Goal: Information Seeking & Learning: Check status

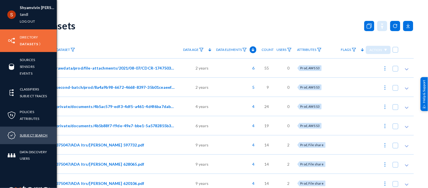
click at [28, 132] on link "Subject Search" at bounding box center [34, 135] width 28 height 6
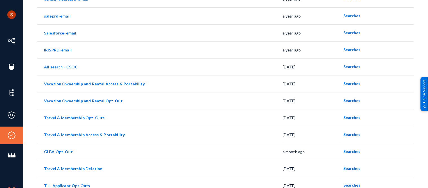
scroll to position [98, 0]
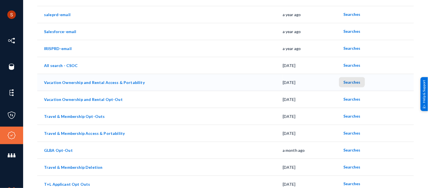
click at [346, 78] on button "Searches" at bounding box center [352, 82] width 26 height 10
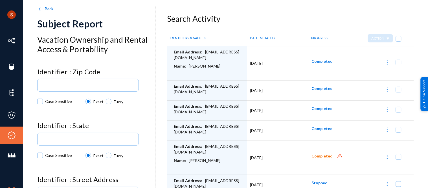
scroll to position [13, 0]
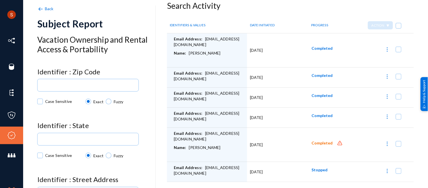
click at [211, 134] on div "Email Address: rdwilmo@okstate.edu" at bounding box center [209, 137] width 71 height 14
click at [196, 148] on div "Name: Rebecca Wilmoth" at bounding box center [209, 152] width 71 height 14
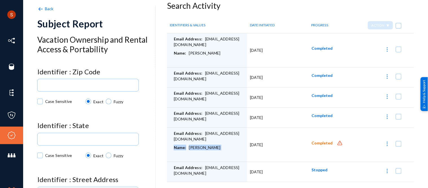
click at [196, 148] on div "Name: Rebecca Wilmoth" at bounding box center [209, 152] width 71 height 14
click at [322, 141] on span "Completed" at bounding box center [322, 143] width 21 height 5
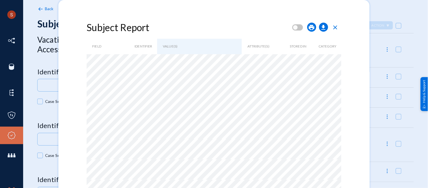
scroll to position [0, 0]
click at [334, 27] on span "close" at bounding box center [335, 27] width 7 height 7
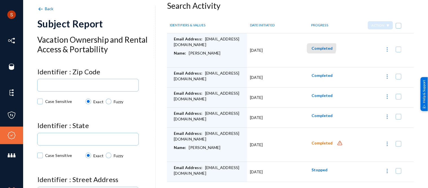
click at [313, 47] on span "Completed" at bounding box center [322, 48] width 21 height 5
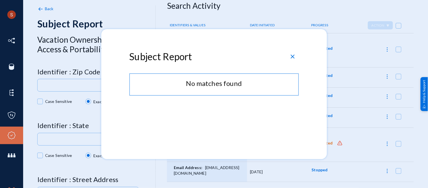
click at [294, 58] on span "close" at bounding box center [293, 56] width 7 height 7
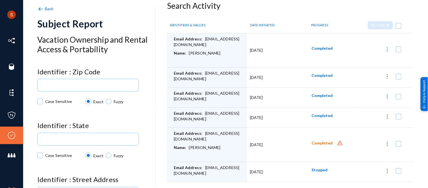
click at [318, 97] on span "Completed" at bounding box center [322, 95] width 21 height 5
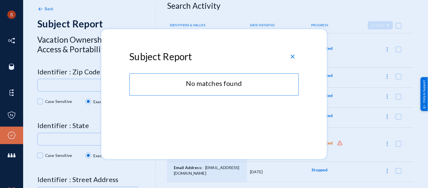
click at [360, 86] on div at bounding box center [214, 94] width 428 height 188
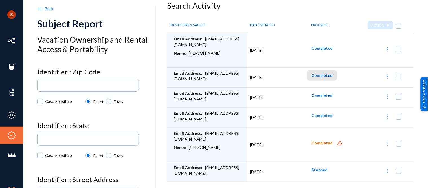
click at [322, 77] on span "Completed" at bounding box center [322, 75] width 21 height 5
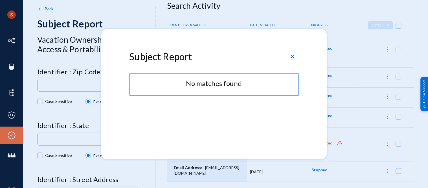
click at [345, 73] on div at bounding box center [214, 94] width 428 height 188
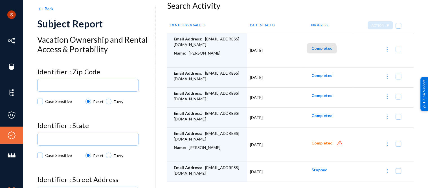
click at [319, 51] on button "Completed" at bounding box center [322, 48] width 30 height 10
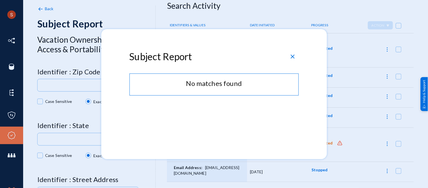
click at [362, 59] on div at bounding box center [214, 94] width 428 height 188
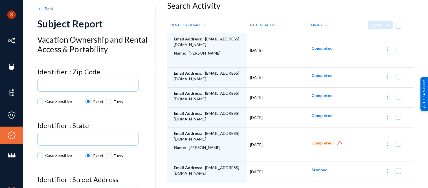
click at [222, 169] on div "Email Address: rdwilmo@okstate.edu" at bounding box center [209, 172] width 71 height 14
click at [321, 167] on span "Stopped" at bounding box center [320, 169] width 16 height 5
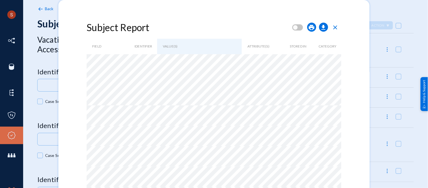
click at [339, 28] on span "close" at bounding box center [335, 27] width 7 height 7
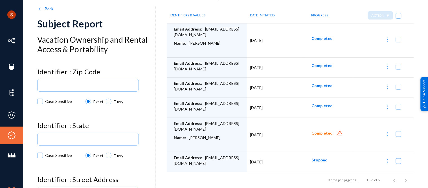
scroll to position [25, 0]
click at [339, 28] on td "Completed" at bounding box center [328, 40] width 48 height 34
click at [322, 33] on button "Completed" at bounding box center [322, 38] width 30 height 10
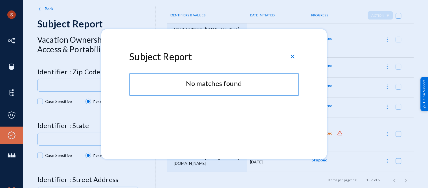
click at [294, 55] on span "close" at bounding box center [293, 56] width 7 height 7
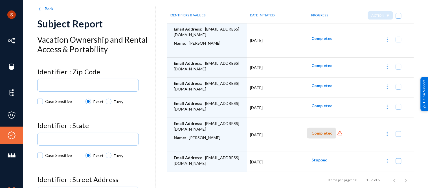
click at [314, 132] on span "Completed" at bounding box center [322, 133] width 21 height 5
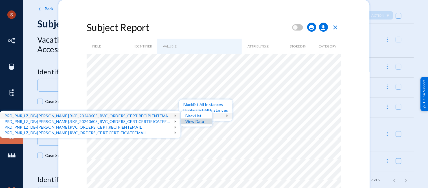
click at [191, 123] on div "View Data" at bounding box center [197, 122] width 32 height 6
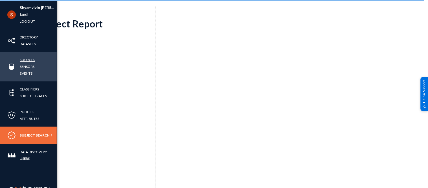
click at [23, 61] on link "Sources" at bounding box center [27, 59] width 15 height 6
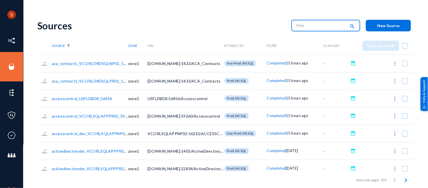
click at [302, 27] on input "text" at bounding box center [321, 25] width 50 height 8
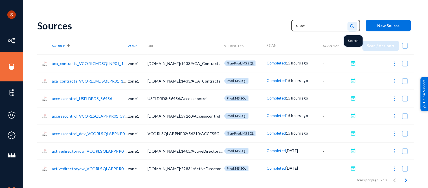
click at [349, 26] on mat-icon "search" at bounding box center [352, 27] width 7 height 8
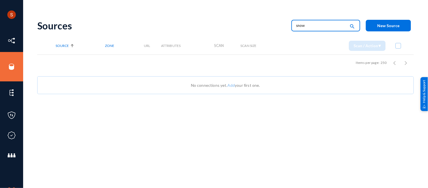
click at [321, 27] on input "snow" at bounding box center [321, 25] width 50 height 8
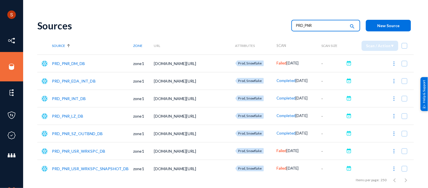
scroll to position [23, 0]
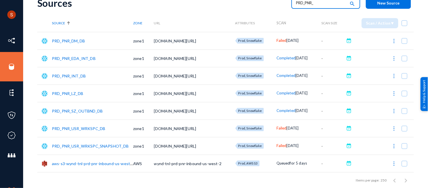
type input "PRD_PNR_"
click at [272, 6] on div "Sources" at bounding box center [161, 3] width 249 height 12
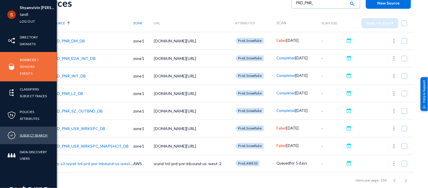
click at [34, 132] on link "Subject Search" at bounding box center [34, 135] width 28 height 6
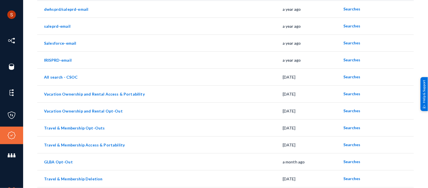
scroll to position [87, 0]
click at [346, 91] on span "Searches" at bounding box center [352, 93] width 17 height 5
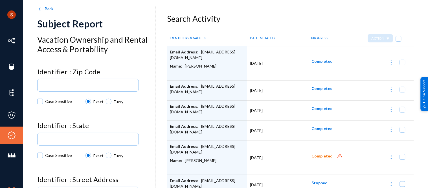
click at [315, 154] on span "Completed" at bounding box center [322, 156] width 21 height 5
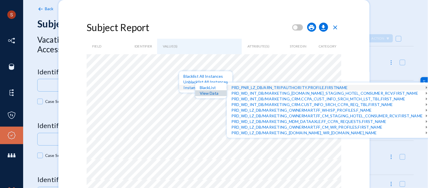
click at [219, 91] on div "View Data" at bounding box center [211, 93] width 32 height 6
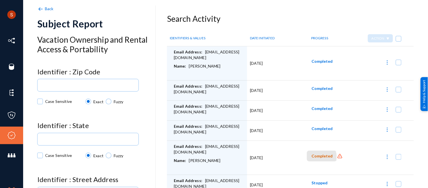
click at [317, 157] on span "Completed" at bounding box center [322, 156] width 21 height 5
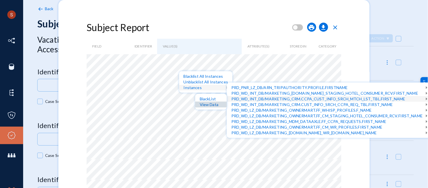
click at [221, 103] on div "View Data" at bounding box center [211, 105] width 32 height 6
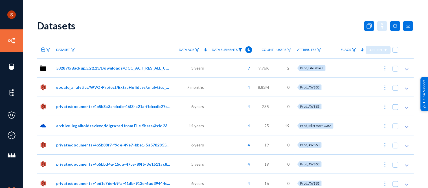
click at [241, 49] on img at bounding box center [240, 50] width 5 height 4
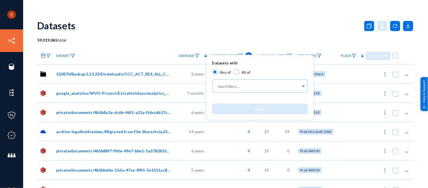
click at [428, 22] on div at bounding box center [214, 94] width 428 height 188
